Goal: Transaction & Acquisition: Obtain resource

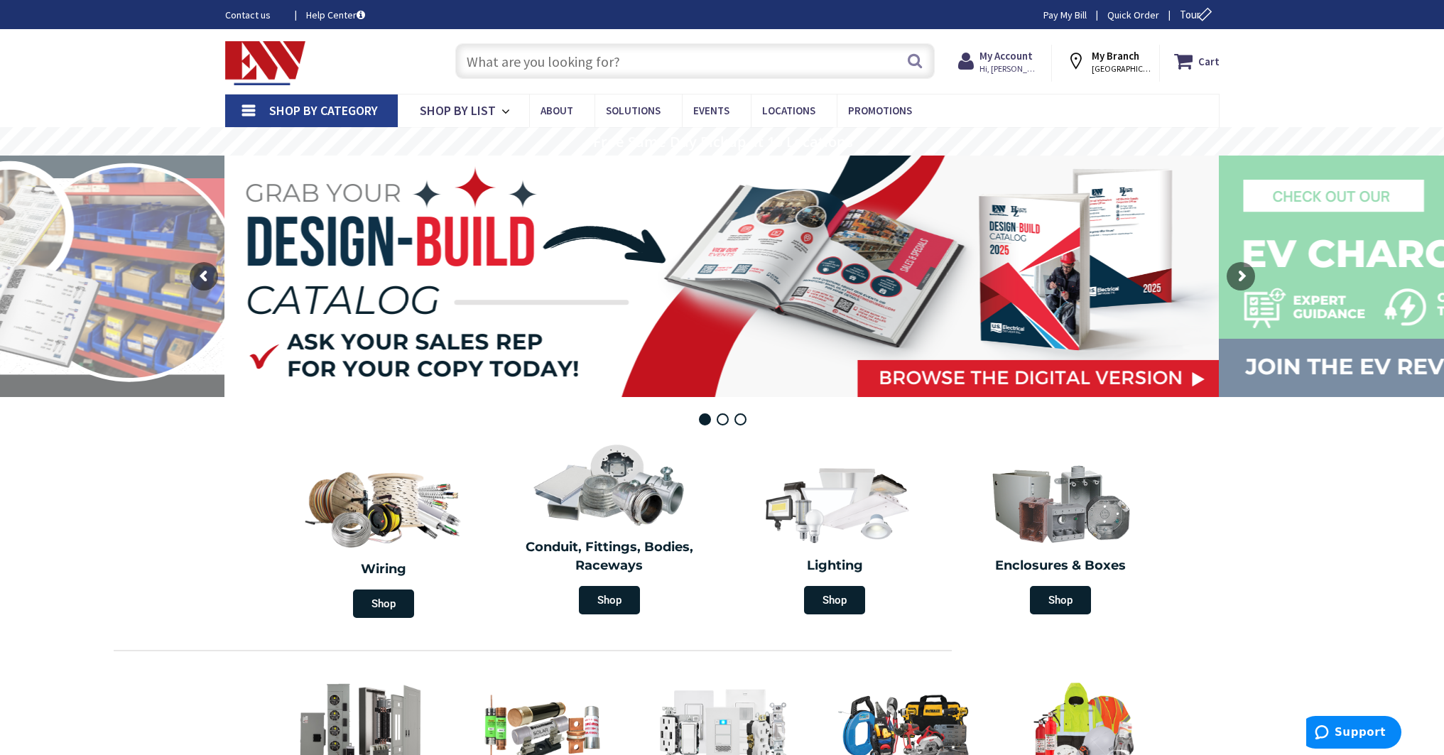
click at [534, 56] on input "text" at bounding box center [694, 61] width 479 height 36
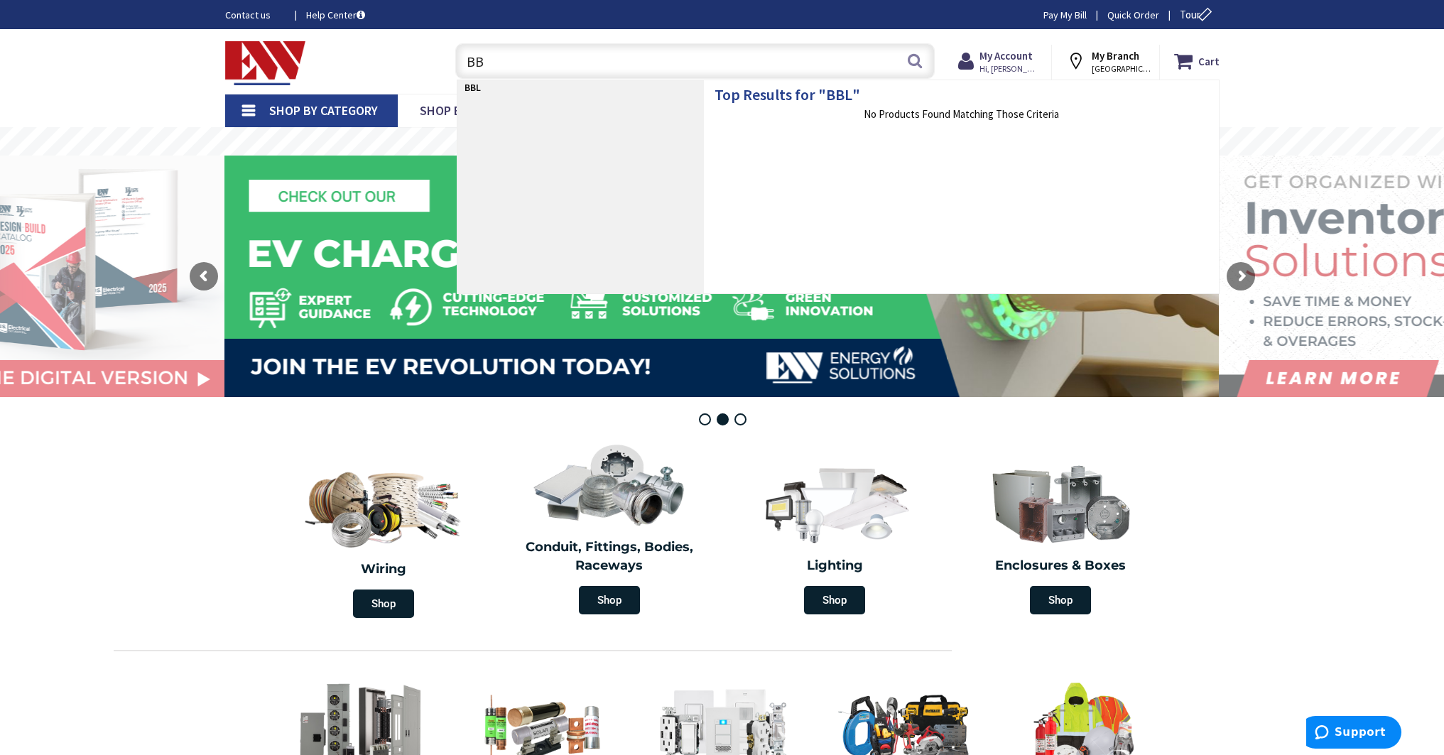
type input "B"
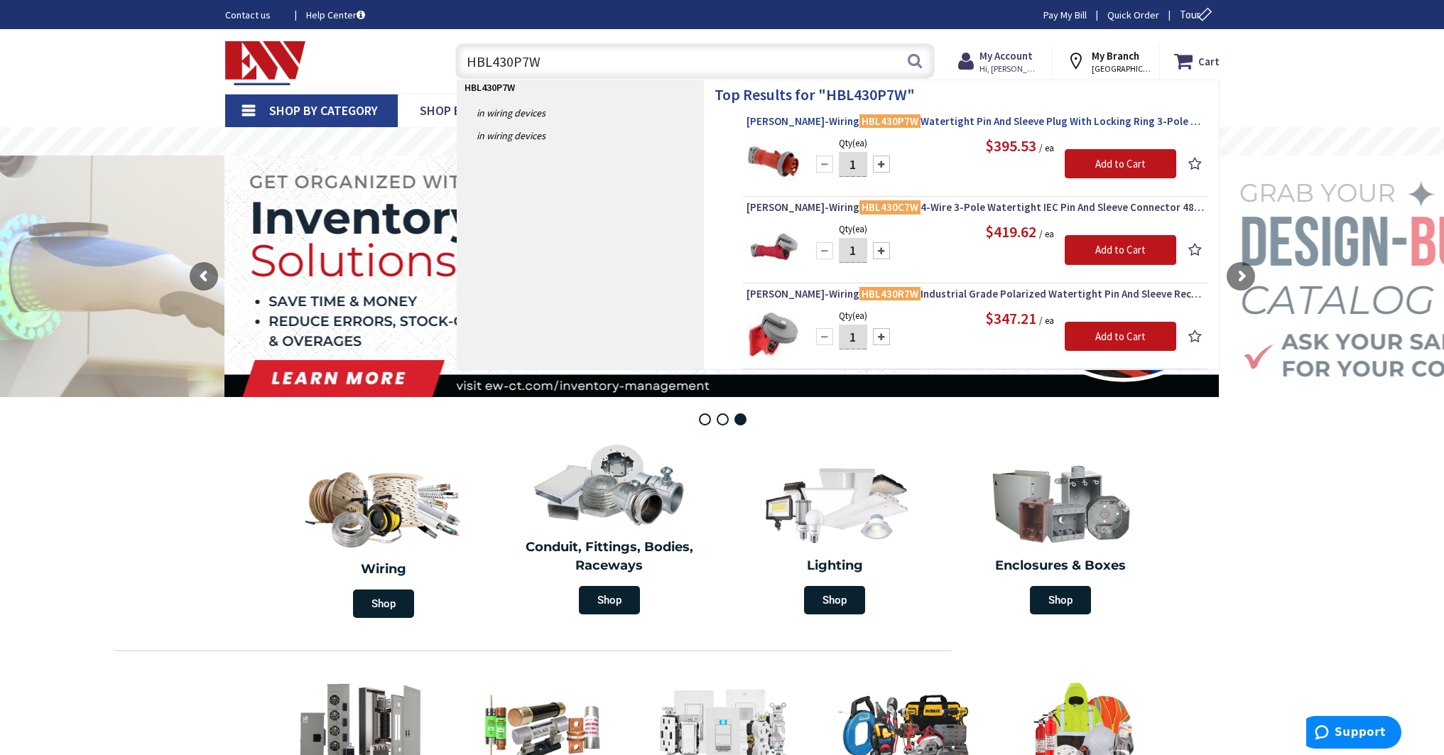
type input "HBL430P7W"
click at [762, 118] on span "[PERSON_NAME]-Wiring HBL430P7W Watertight Pin And Sleeve Plug With Locking Ring…" at bounding box center [975, 121] width 458 height 14
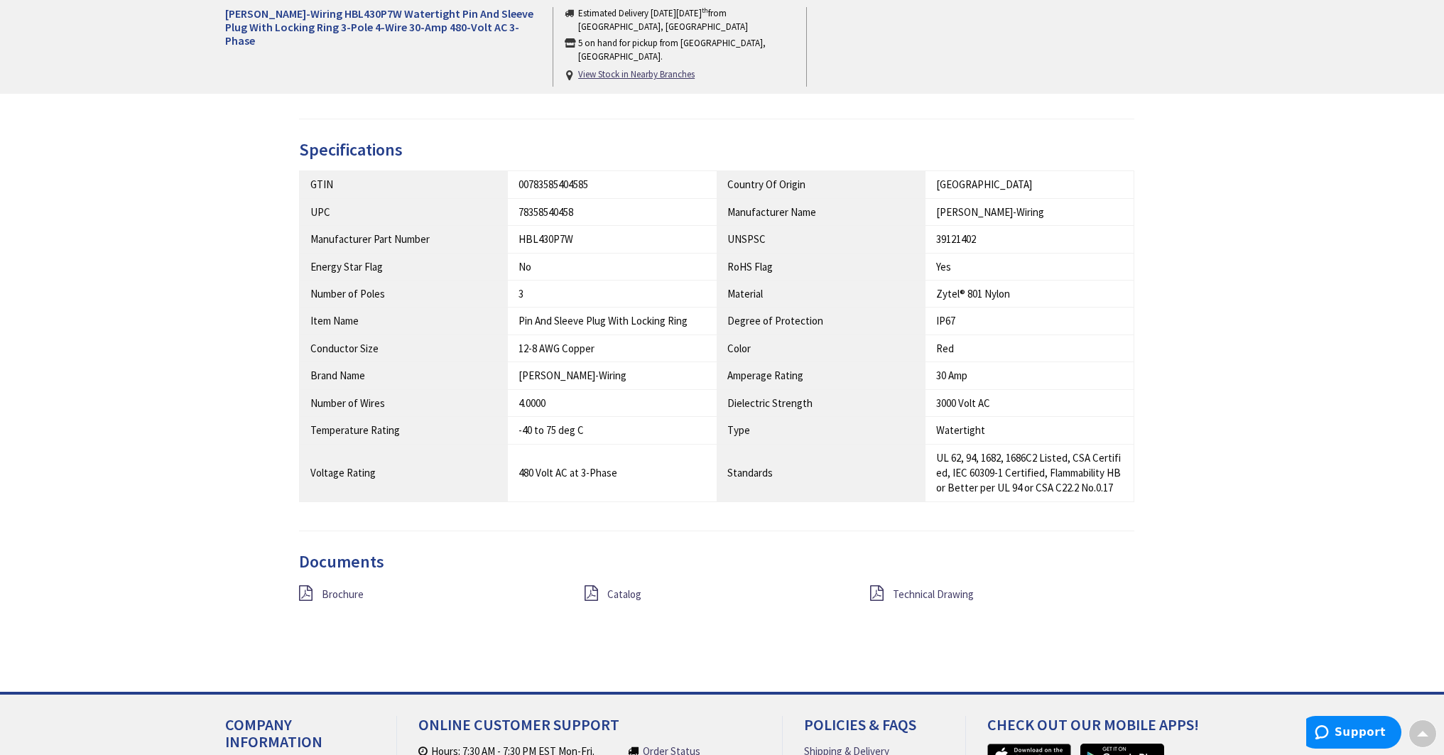
scroll to position [712, 0]
click at [351, 589] on span "Brochure" at bounding box center [343, 591] width 42 height 13
